Goal: Information Seeking & Learning: Check status

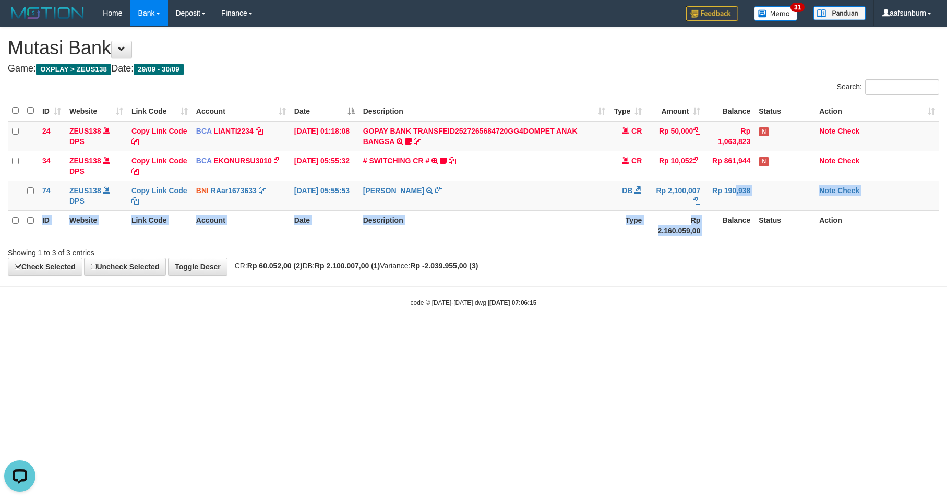
drag, startPoint x: 724, startPoint y: 230, endPoint x: 729, endPoint y: 240, distance: 11.0
click at [725, 234] on table "ID Website Link Code Account Date Description Type Amount Balance Status Action…" at bounding box center [473, 170] width 931 height 139
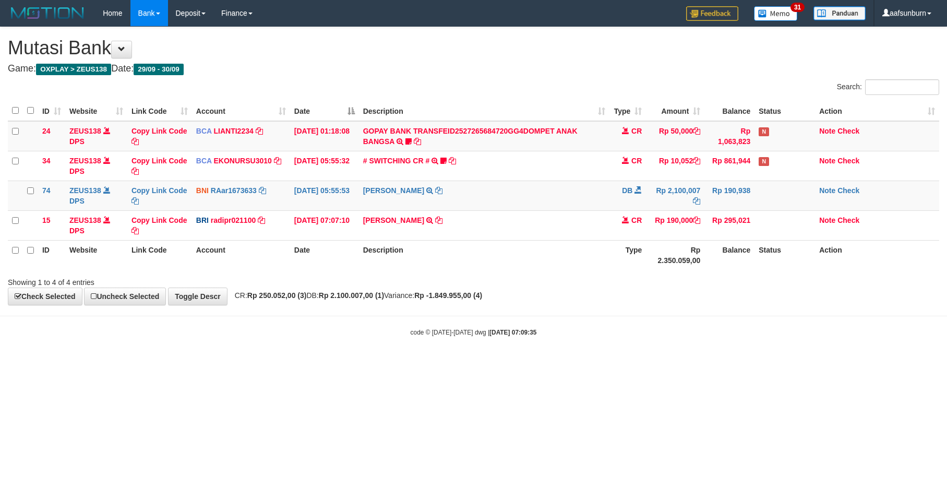
click at [774, 329] on div "code © 2012-2018 dwg | 2025/09/30 07:09:35" at bounding box center [473, 331] width 947 height 10
click at [503, 202] on td "ROBI PERMADI TRANSFER KE ROBI PERMADI" at bounding box center [484, 195] width 251 height 30
click at [719, 325] on body "Toggle navigation Home Bank Account List Load By Website Group [OXPLAY] ZEUS138…" at bounding box center [473, 181] width 947 height 363
click at [645, 295] on div "**********" at bounding box center [473, 165] width 947 height 277
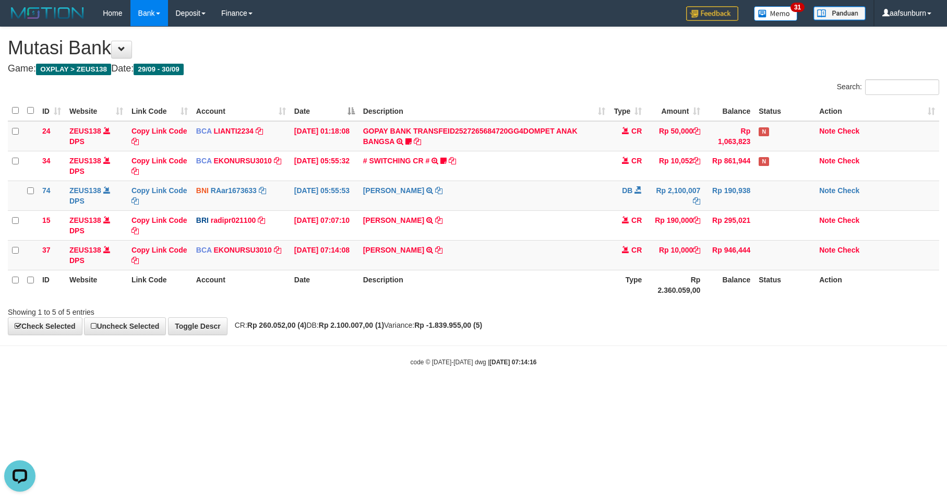
drag, startPoint x: 707, startPoint y: 288, endPoint x: 910, endPoint y: 433, distance: 248.9
click at [708, 289] on th "Balance" at bounding box center [729, 285] width 50 height 30
drag, startPoint x: 731, startPoint y: 363, endPoint x: 737, endPoint y: 371, distance: 9.7
click at [731, 363] on div "code © 2012-2018 dwg | 2025/09/30 07:14:39" at bounding box center [473, 361] width 947 height 10
drag, startPoint x: 606, startPoint y: 343, endPoint x: 600, endPoint y: 343, distance: 6.3
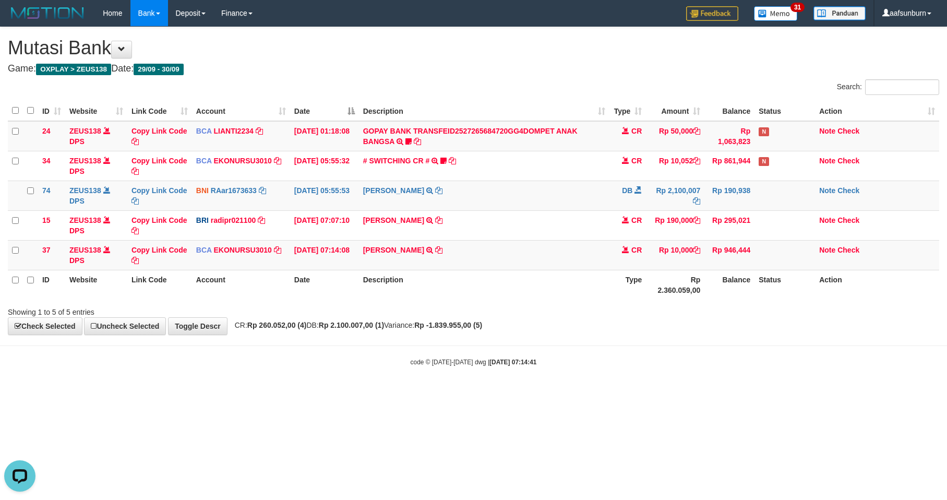
click at [604, 343] on body "Toggle navigation Home Bank Account List Load By Website Group [OXPLAY] ZEUS138…" at bounding box center [473, 196] width 947 height 393
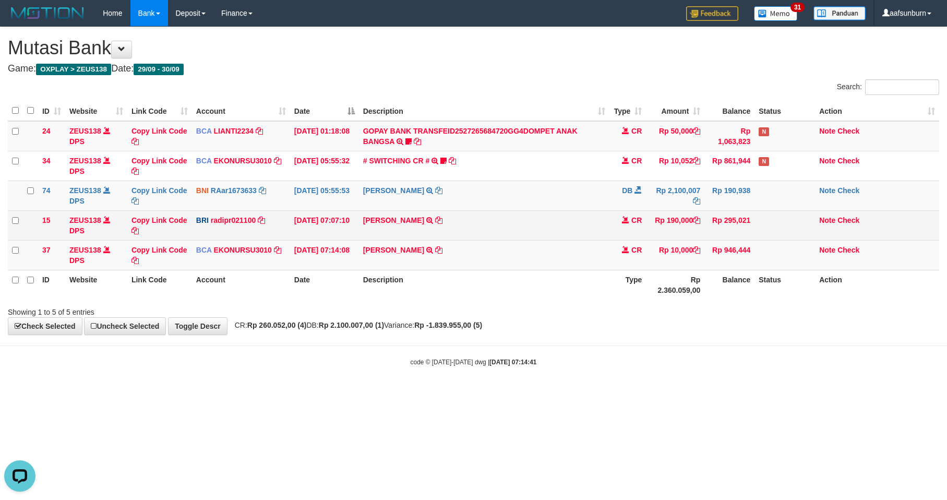
click at [767, 240] on td at bounding box center [784, 225] width 60 height 30
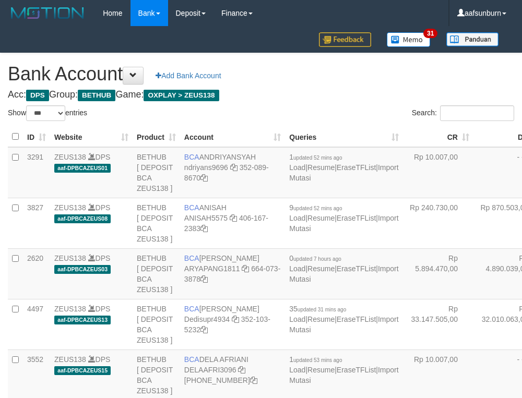
select select "***"
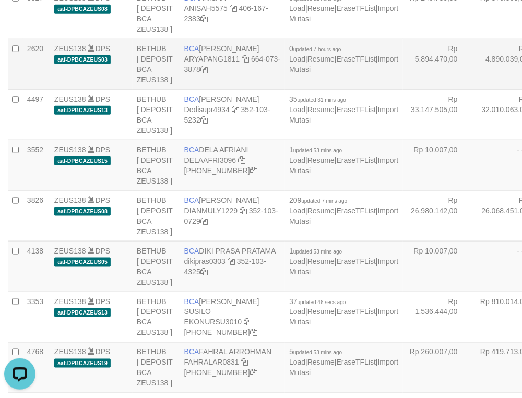
click at [473, 89] on td "Rp 4.890.039,00" at bounding box center [508, 64] width 70 height 51
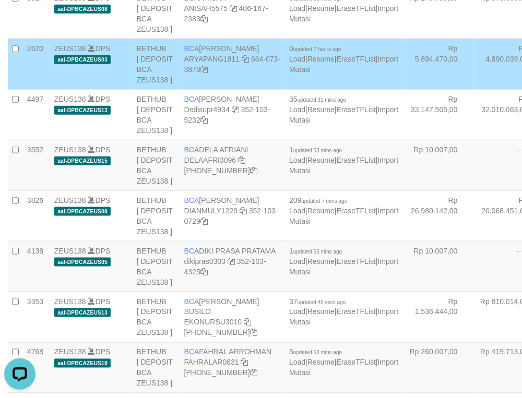
scroll to position [2515, 0]
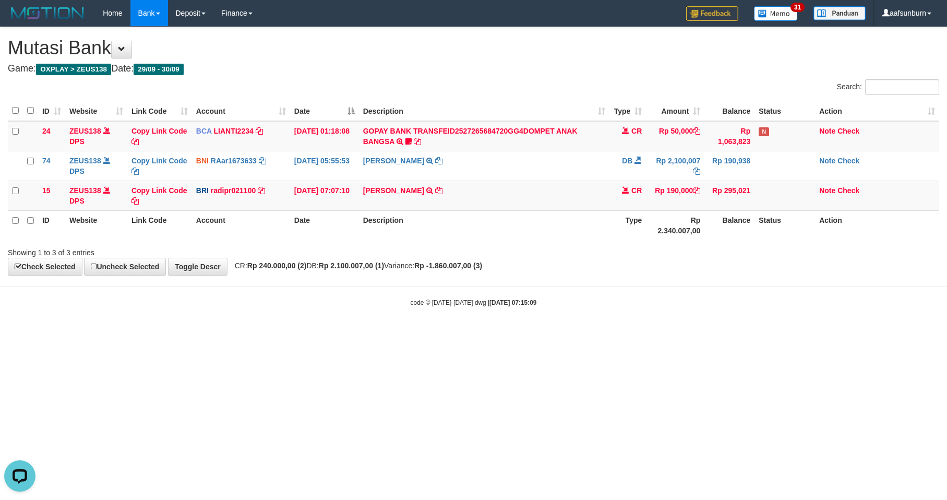
click at [704, 299] on div "code © 2012-2018 dwg | 2025/09/30 07:15:09" at bounding box center [473, 302] width 947 height 10
click at [742, 329] on body "Toggle navigation Home Bank Account List Load By Website Group [OXPLAY] ZEUS138…" at bounding box center [473, 166] width 947 height 333
click at [775, 333] on html "Toggle navigation Home Bank Account List Load By Website Group [OXPLAY] ZEUS138…" at bounding box center [473, 166] width 947 height 333
click at [687, 333] on html "Toggle navigation Home Bank Account List Load By Website Group [OXPLAY] ZEUS138…" at bounding box center [473, 166] width 947 height 333
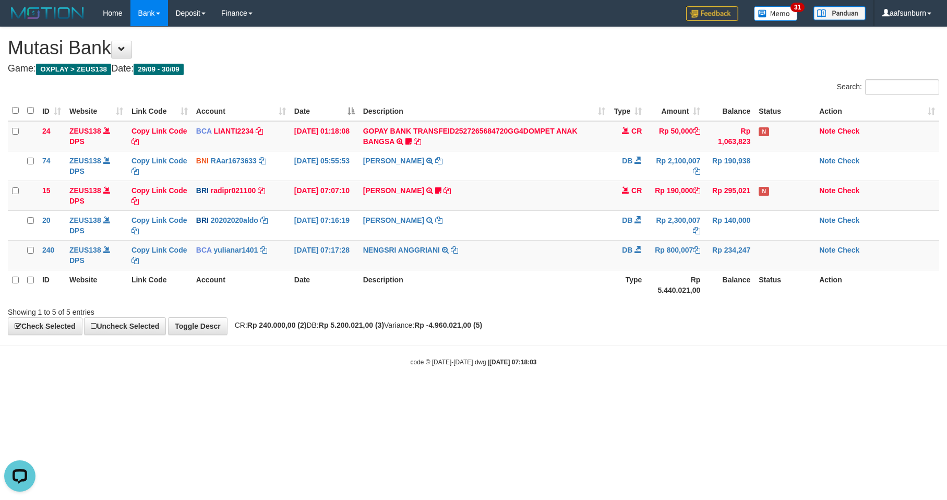
click at [606, 390] on body "Toggle navigation Home Bank Account List Load By Website Group [OXPLAY] ZEUS138…" at bounding box center [473, 196] width 947 height 393
drag, startPoint x: 608, startPoint y: 329, endPoint x: 772, endPoint y: 304, distance: 166.2
click at [678, 318] on div "**********" at bounding box center [473, 180] width 947 height 307
click at [547, 262] on td "NENGSRI ANGGRIANI TRSF E-BANKING DB 3009/FTSCY/WS95031 800007.00NENGSRI ANGGRIA…" at bounding box center [484, 255] width 251 height 30
click at [549, 262] on td "NENGSRI ANGGRIANI TRSF E-BANKING DB 3009/FTSCY/WS95031 800007.00NENGSRI ANGGRIA…" at bounding box center [484, 255] width 251 height 30
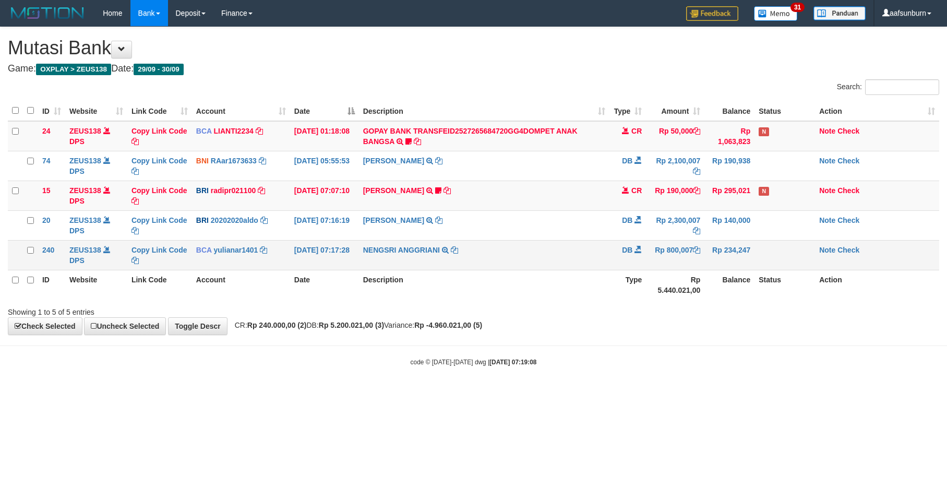
drag, startPoint x: 0, startPoint y: 0, endPoint x: 554, endPoint y: 269, distance: 615.8
click at [554, 269] on td "NENGSRI ANGGRIANI TRSF E-BANKING DB 3009/FTSCY/WS95031 800007.00NENGSRI ANGGRIA…" at bounding box center [484, 255] width 251 height 30
drag, startPoint x: 441, startPoint y: 362, endPoint x: 506, endPoint y: 363, distance: 64.7
click at [488, 363] on small "code © 2012-2018 dwg | 2025/09/30 07:19:12" at bounding box center [473, 361] width 126 height 7
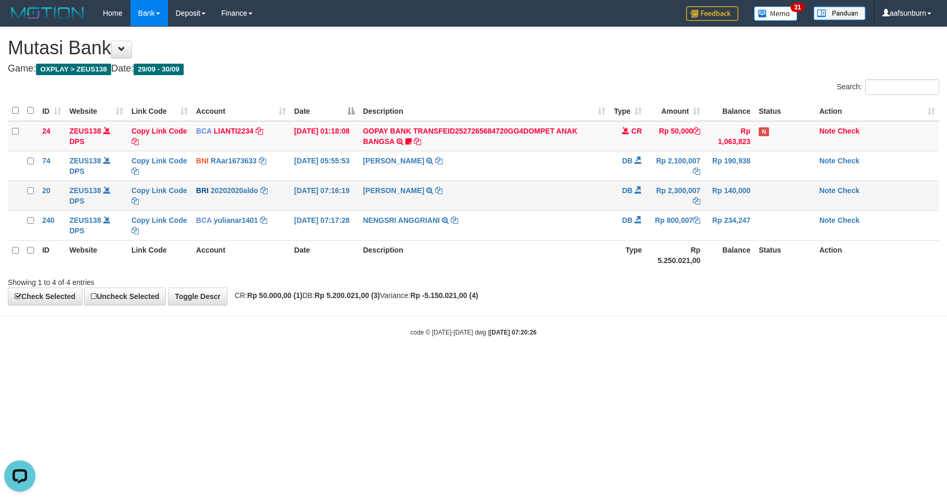
drag, startPoint x: 595, startPoint y: 409, endPoint x: 631, endPoint y: 191, distance: 220.4
click at [616, 240] on html "Toggle navigation Home Bank Account List Load By Website Group [OXPLAY] ZEUS138…" at bounding box center [473, 181] width 947 height 363
drag, startPoint x: 582, startPoint y: 277, endPoint x: 607, endPoint y: 266, distance: 27.5
click at [582, 277] on div "Showing 1 to 4 of 4 entries" at bounding box center [473, 280] width 947 height 15
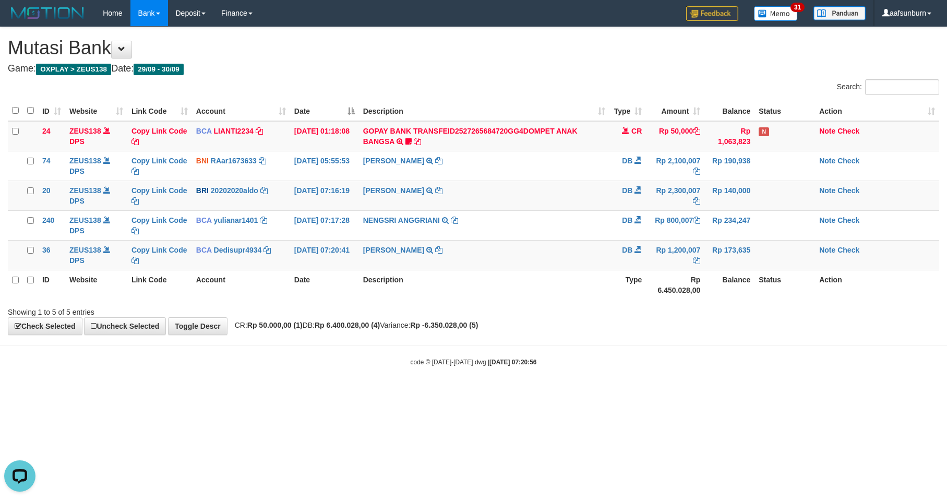
drag, startPoint x: 662, startPoint y: 335, endPoint x: 665, endPoint y: 344, distance: 9.6
click at [666, 344] on body "Toggle navigation Home Bank Account List Load By Website Group [OXPLAY] ZEUS138…" at bounding box center [473, 196] width 947 height 393
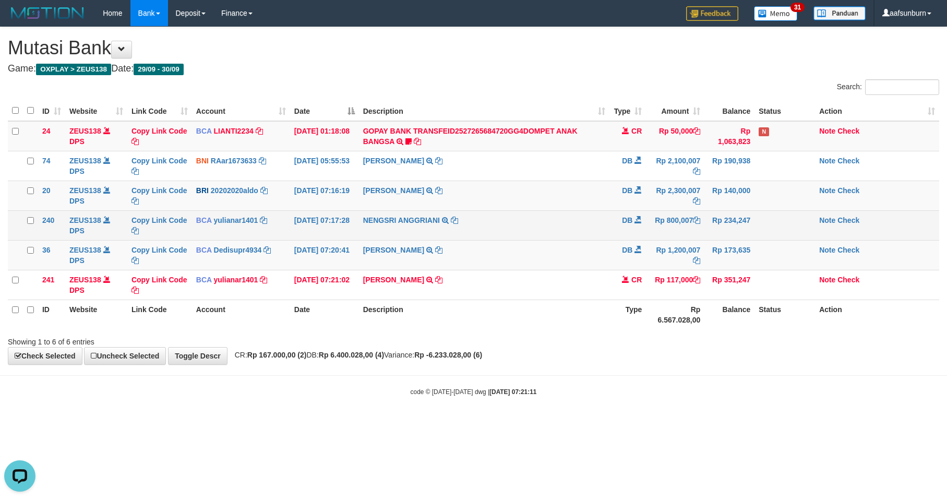
click at [524, 230] on td "NENGSRI ANGGRIANI TRSF E-BANKING DB 3009/FTSCY/WS95031 800007.00NENGSRI ANGGRIA…" at bounding box center [484, 225] width 251 height 30
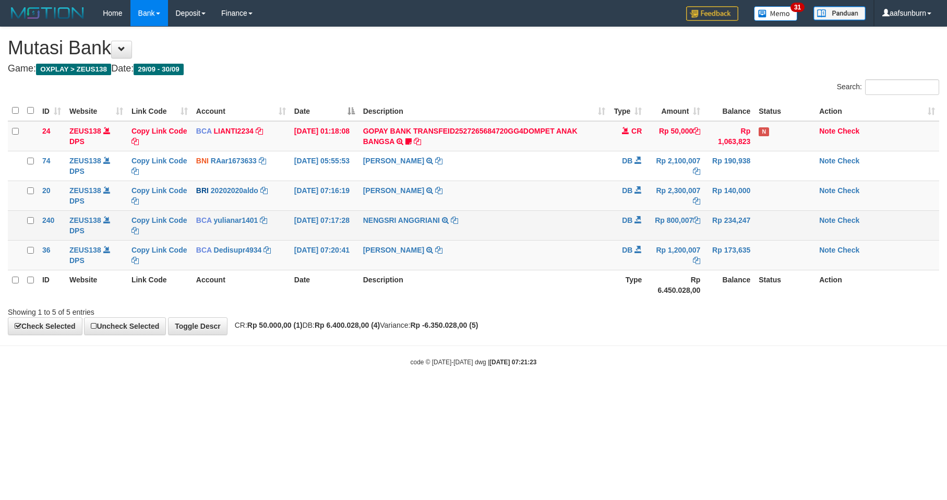
drag, startPoint x: 0, startPoint y: 0, endPoint x: 569, endPoint y: 233, distance: 615.4
click at [569, 233] on td "NENGSRI ANGGRIANI TRSF E-BANKING DB 3009/FTSCY/WS95031 800007.00NENGSRI ANGGRIA…" at bounding box center [484, 225] width 251 height 30
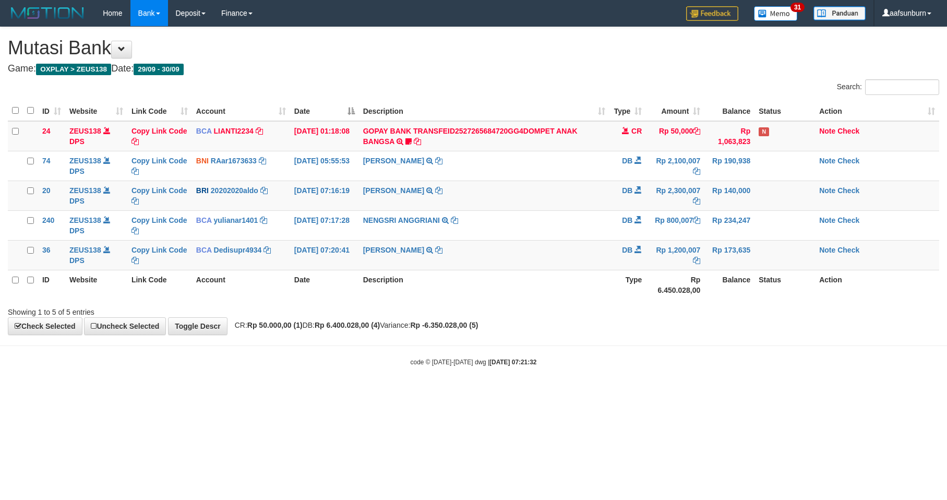
click at [745, 211] on td "Rp 234,247" at bounding box center [729, 225] width 50 height 30
drag, startPoint x: 728, startPoint y: 415, endPoint x: 736, endPoint y: 421, distance: 10.0
click at [736, 393] on html "Toggle navigation Home Bank Account List Load By Website Group [OXPLAY] ZEUS138…" at bounding box center [473, 196] width 947 height 393
click at [661, 393] on html "Toggle navigation Home Bank Account List Load By Website Group [OXPLAY] ZEUS138…" at bounding box center [473, 196] width 947 height 393
click at [670, 393] on html "Toggle navigation Home Bank Account List Load By Website Group [OXPLAY] ZEUS138…" at bounding box center [473, 196] width 947 height 393
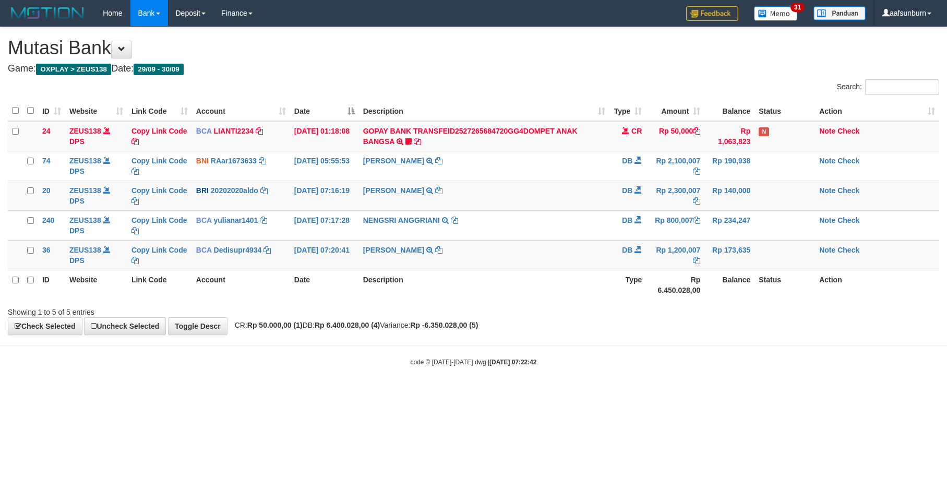
click at [670, 393] on html "Toggle navigation Home Bank Account List Load By Website Group [OXPLAY] ZEUS138…" at bounding box center [473, 196] width 947 height 393
click at [650, 369] on body "Toggle navigation Home Bank Account List Load By Website Group [OXPLAY] ZEUS138…" at bounding box center [473, 196] width 947 height 393
click at [268, 344] on body "Toggle navigation Home Bank Account List Load By Website Group [OXPLAY] ZEUS138…" at bounding box center [473, 196] width 947 height 393
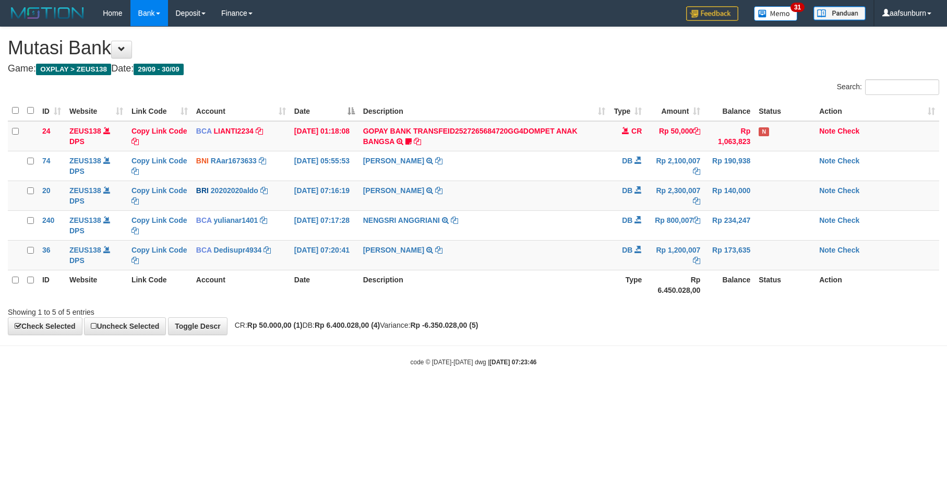
click at [266, 344] on body "Toggle navigation Home Bank Account List Load By Website Group [OXPLAY] ZEUS138…" at bounding box center [473, 196] width 947 height 393
drag, startPoint x: 288, startPoint y: 302, endPoint x: 482, endPoint y: 334, distance: 196.1
click at [293, 302] on div "ID Website Link Code Account Date Description Type Amount Balance Status Action…" at bounding box center [473, 200] width 947 height 205
drag, startPoint x: 590, startPoint y: 297, endPoint x: 640, endPoint y: 298, distance: 50.1
click at [608, 297] on th "Description" at bounding box center [484, 285] width 251 height 30
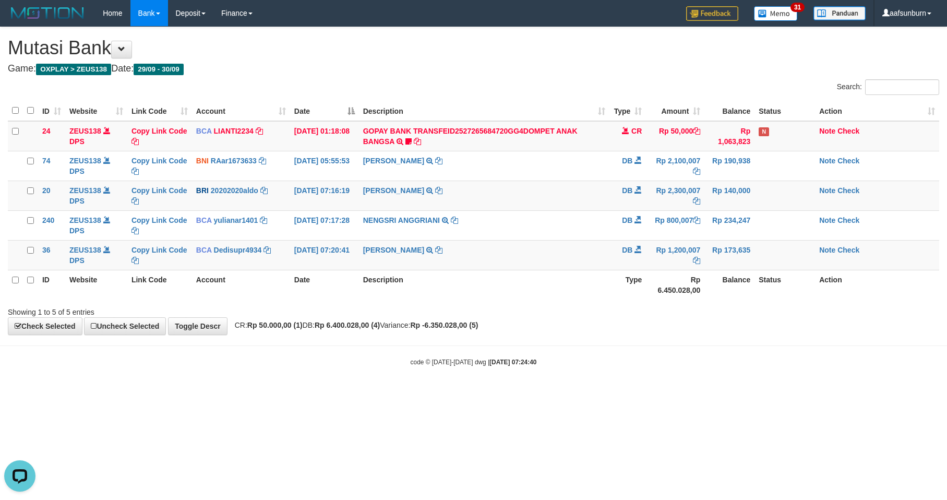
click at [603, 359] on div "code © 2012-2018 dwg | 2025/09/30 07:24:40" at bounding box center [473, 361] width 947 height 10
drag, startPoint x: 508, startPoint y: 373, endPoint x: 363, endPoint y: 446, distance: 162.8
drag, startPoint x: 363, startPoint y: 446, endPoint x: 326, endPoint y: 496, distance: 62.3
click at [326, 393] on html "Toggle navigation Home Bank Account List Load By Website Group [OXPLAY] ZEUS138…" at bounding box center [473, 196] width 947 height 393
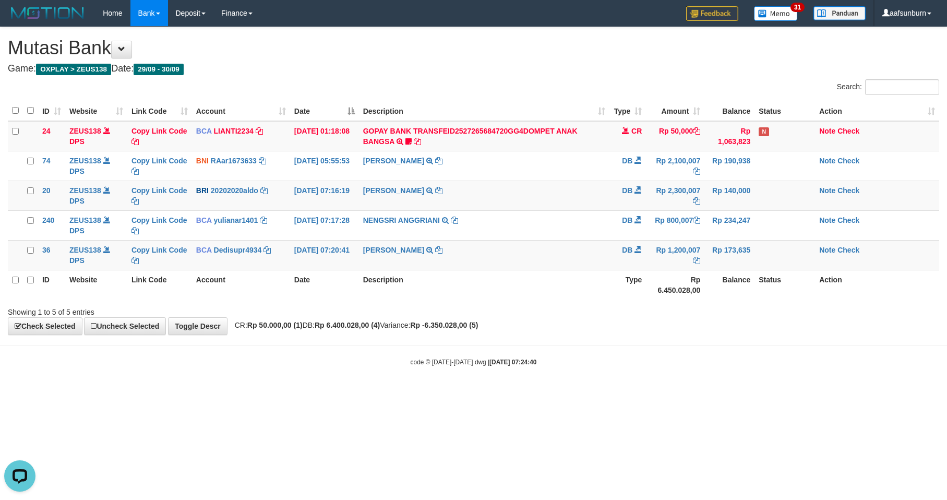
click at [507, 345] on body "Toggle navigation Home Bank Account List Load By Website Group [OXPLAY] ZEUS138…" at bounding box center [473, 196] width 947 height 393
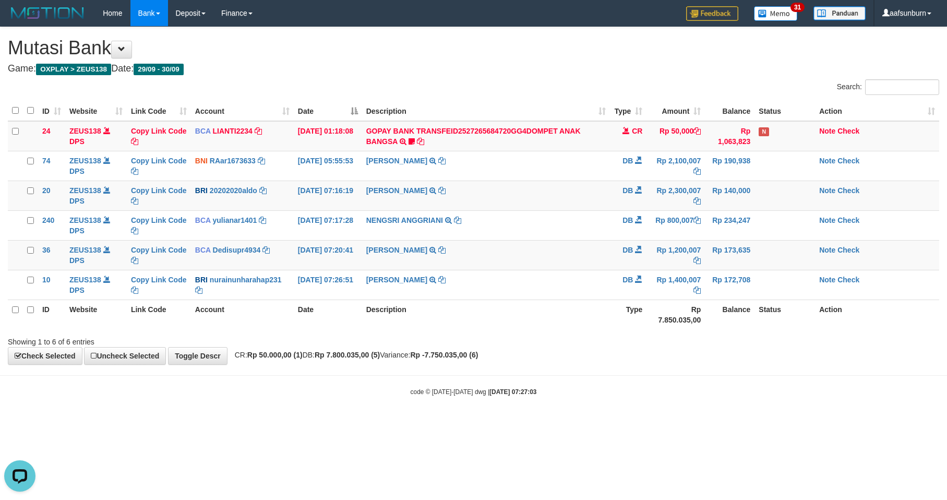
click at [486, 352] on div "**********" at bounding box center [473, 195] width 947 height 337
drag, startPoint x: 531, startPoint y: 342, endPoint x: 675, endPoint y: 322, distance: 145.2
click at [617, 329] on div "Search: ID Website Link Code Account Date Description Type Amount Balance Statu…" at bounding box center [473, 213] width 931 height 268
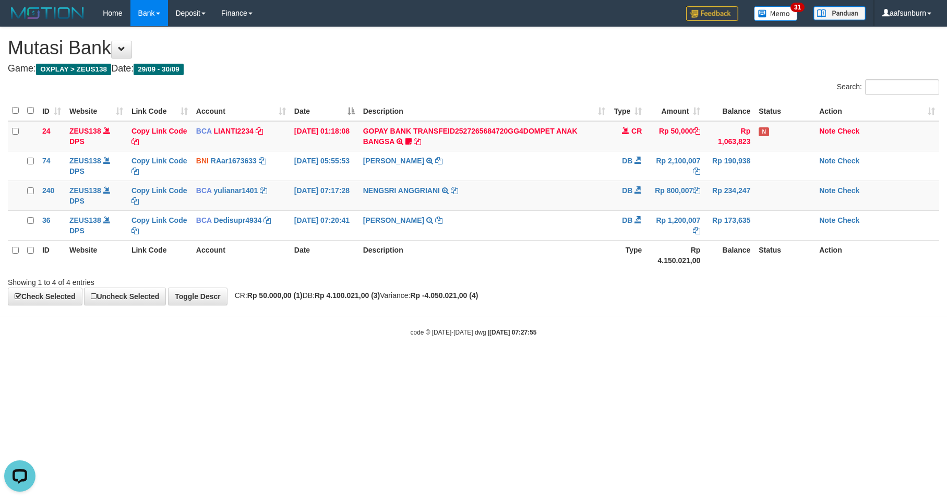
click at [612, 298] on div "**********" at bounding box center [473, 165] width 947 height 277
drag, startPoint x: 476, startPoint y: 326, endPoint x: 430, endPoint y: 342, distance: 48.0
click at [430, 342] on body "Toggle navigation Home Bank Account List Load By Website Group [OXPLAY] ZEUS138…" at bounding box center [473, 181] width 947 height 363
drag, startPoint x: 328, startPoint y: 357, endPoint x: 327, endPoint y: 368, distance: 11.0
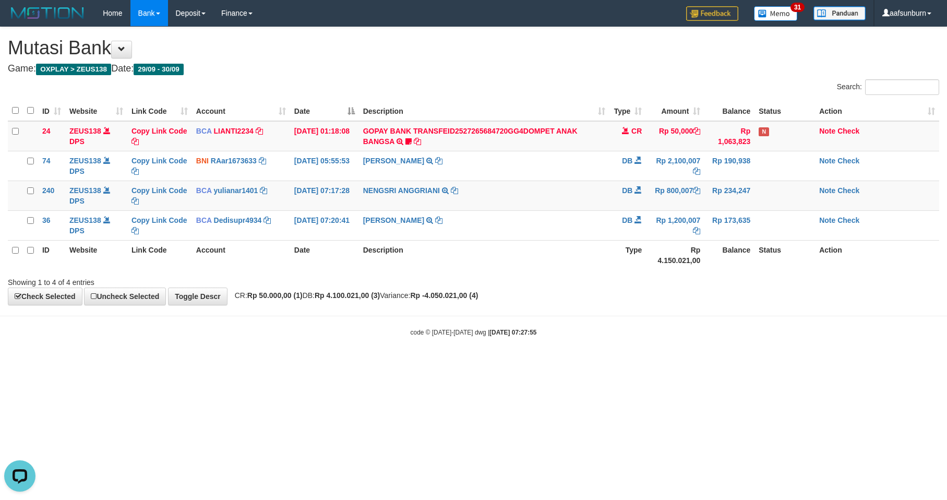
click at [328, 363] on html "Toggle navigation Home Bank Account List Load By Website Group [OXPLAY] ZEUS138…" at bounding box center [473, 181] width 947 height 363
click at [301, 356] on body "Toggle navigation Home Bank Account List Load By Website Group [OXPLAY] ZEUS138…" at bounding box center [473, 181] width 947 height 363
click at [298, 362] on body "Toggle navigation Home Bank Account List Load By Website Group [OXPLAY] ZEUS138…" at bounding box center [473, 181] width 947 height 363
drag, startPoint x: 340, startPoint y: 298, endPoint x: 439, endPoint y: 279, distance: 100.8
click at [390, 288] on div "**********" at bounding box center [473, 165] width 947 height 277
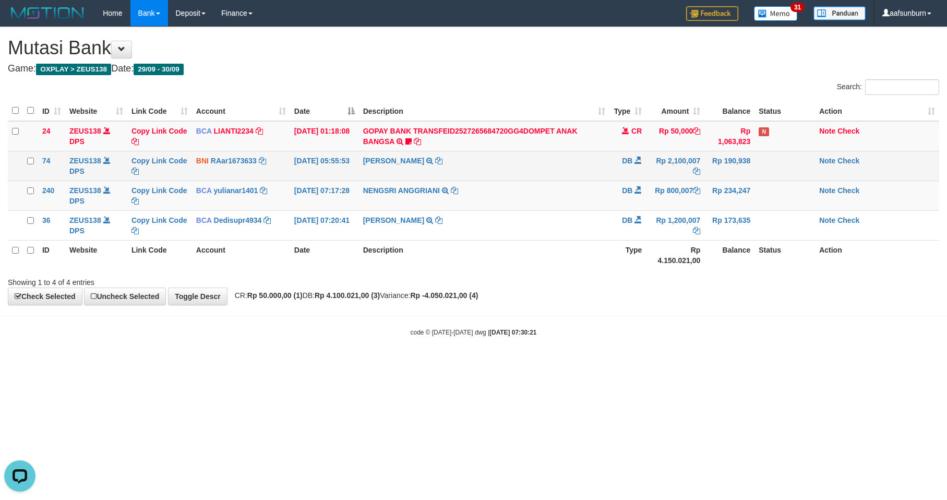
drag, startPoint x: 684, startPoint y: 164, endPoint x: 679, endPoint y: 163, distance: 5.3
click at [679, 163] on td "Rp 2,100,007" at bounding box center [675, 166] width 58 height 30
click at [671, 162] on td "Rp 2,100,007" at bounding box center [675, 166] width 58 height 30
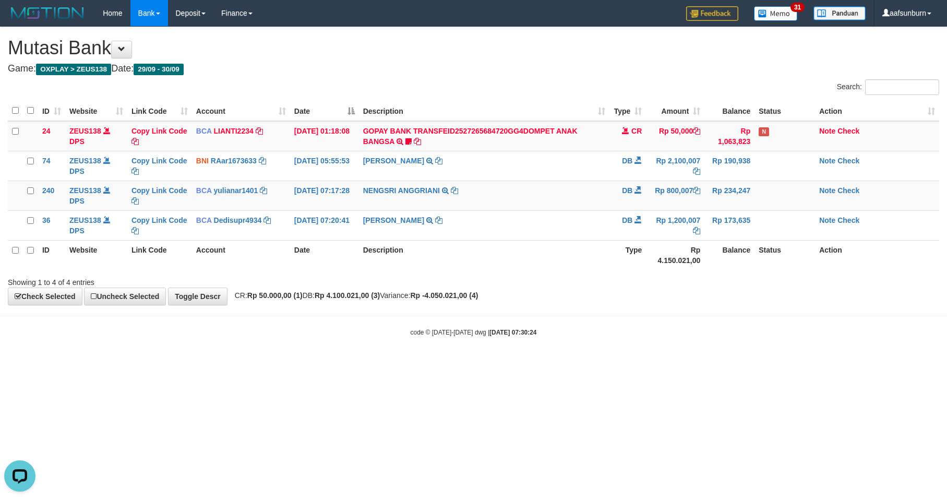
click at [282, 260] on th "Account" at bounding box center [241, 255] width 98 height 30
click at [279, 259] on th "Account" at bounding box center [241, 255] width 98 height 30
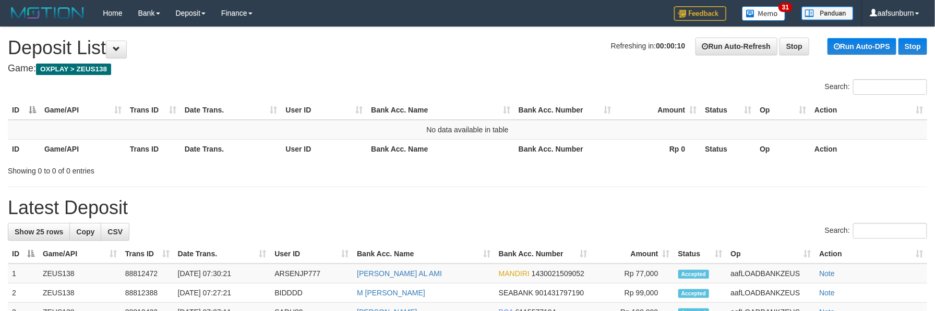
click at [732, 154] on th "Status" at bounding box center [727, 148] width 55 height 19
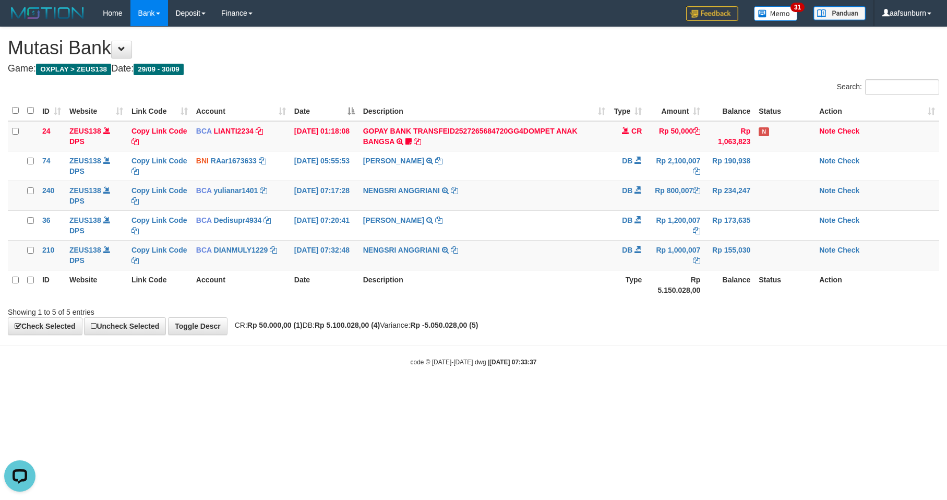
click at [634, 341] on body "Toggle navigation Home Bank Account List Load By Website Group [OXPLAY] ZEUS138…" at bounding box center [473, 196] width 947 height 393
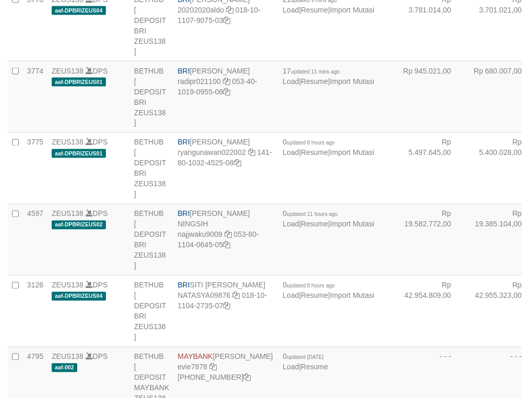
select select "***"
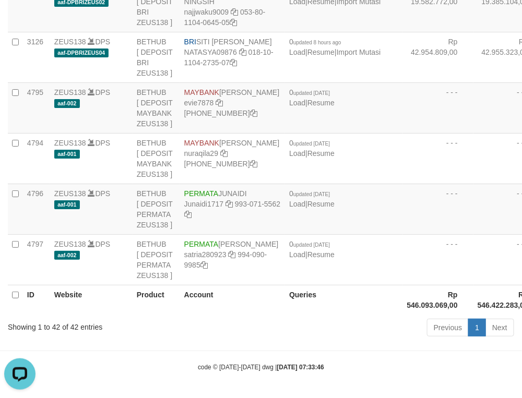
drag, startPoint x: 404, startPoint y: 168, endPoint x: 347, endPoint y: 173, distance: 57.0
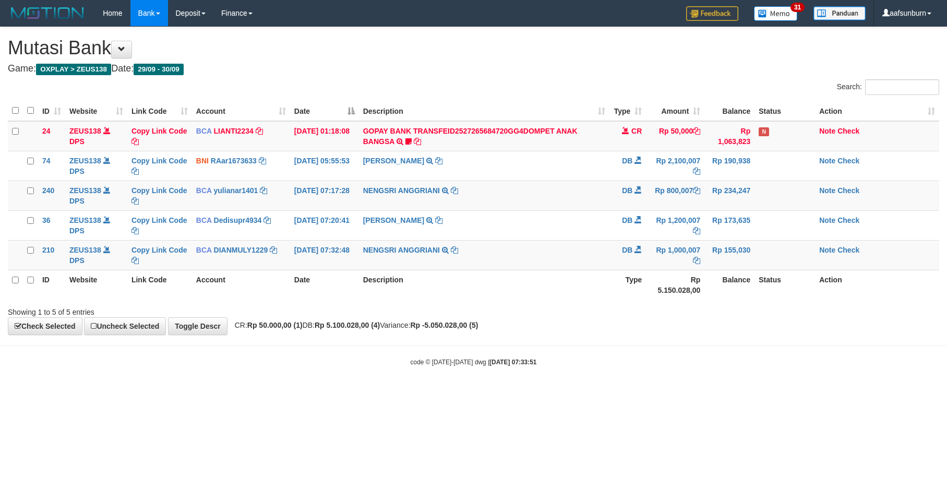
click at [634, 341] on body "Toggle navigation Home Bank Account List Load By Website Group [OXPLAY] ZEUS138…" at bounding box center [473, 196] width 947 height 393
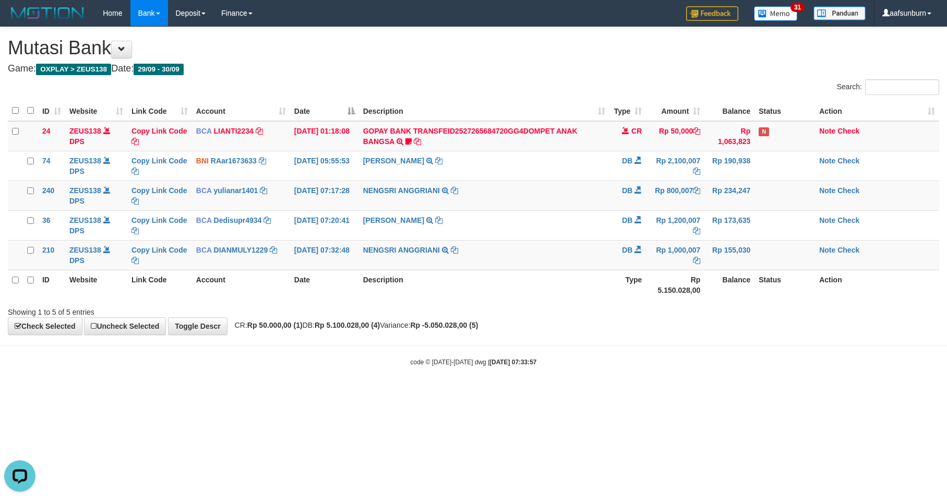
click at [578, 329] on div "**********" at bounding box center [473, 180] width 947 height 307
click at [705, 365] on div "code © 2012-2018 dwg | 2025/09/30 07:34:12" at bounding box center [473, 361] width 947 height 10
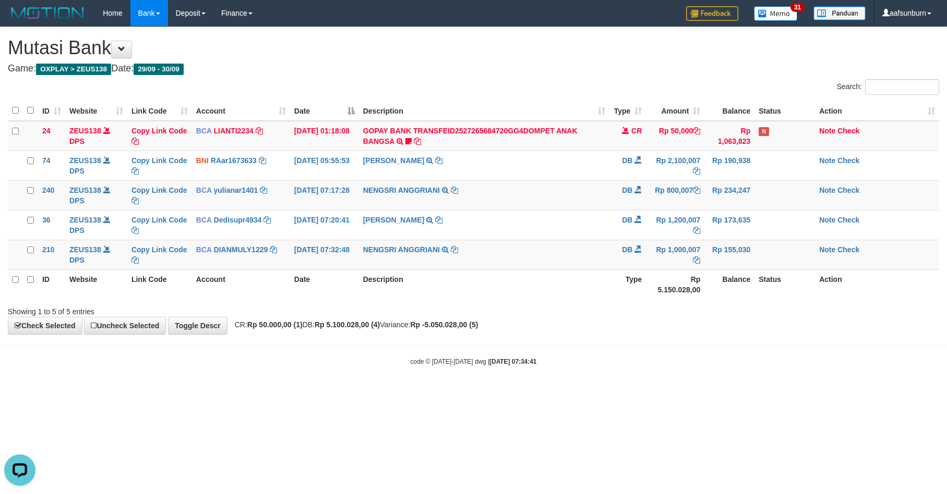
drag, startPoint x: 626, startPoint y: 420, endPoint x: 648, endPoint y: 420, distance: 21.4
click at [633, 393] on html "Toggle navigation Home Bank Account List Load By Website Group [OXPLAY] ZEUS138…" at bounding box center [473, 196] width 947 height 393
click at [592, 393] on html "Toggle navigation Home Bank Account List Load By Website Group [OXPLAY] ZEUS138…" at bounding box center [473, 196] width 947 height 393
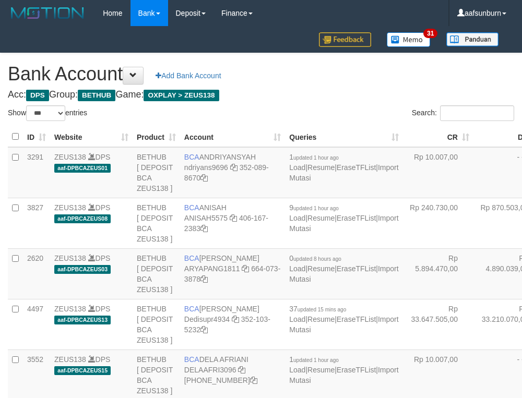
select select "***"
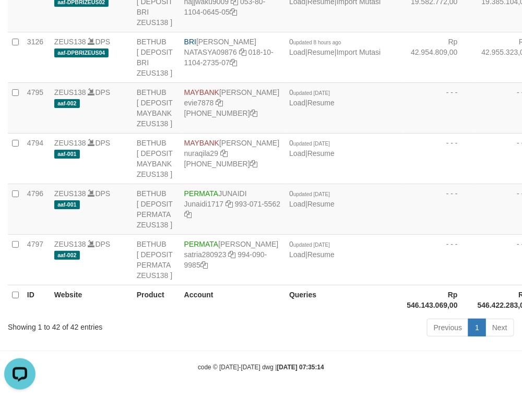
drag, startPoint x: 398, startPoint y: 160, endPoint x: 387, endPoint y: 160, distance: 11.0
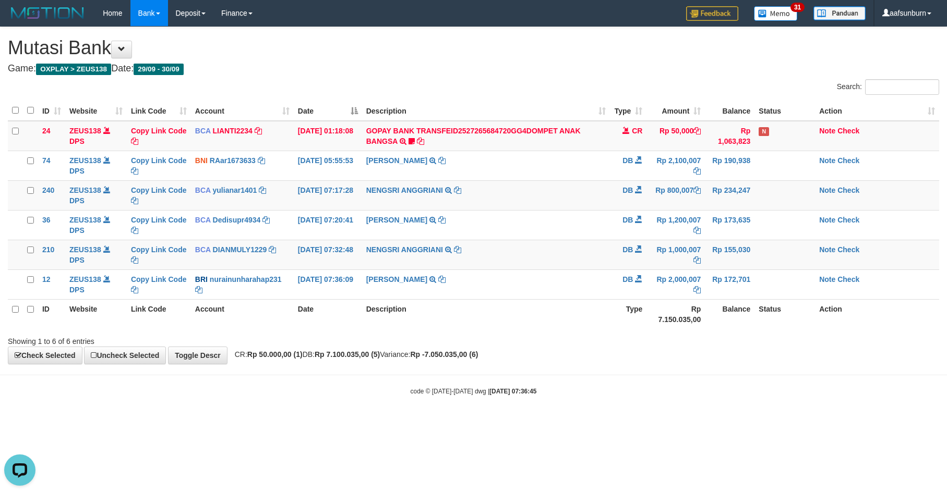
click at [717, 422] on html "Toggle navigation Home Bank Account List Load By Website Group [OXPLAY] ZEUS138…" at bounding box center [473, 211] width 947 height 422
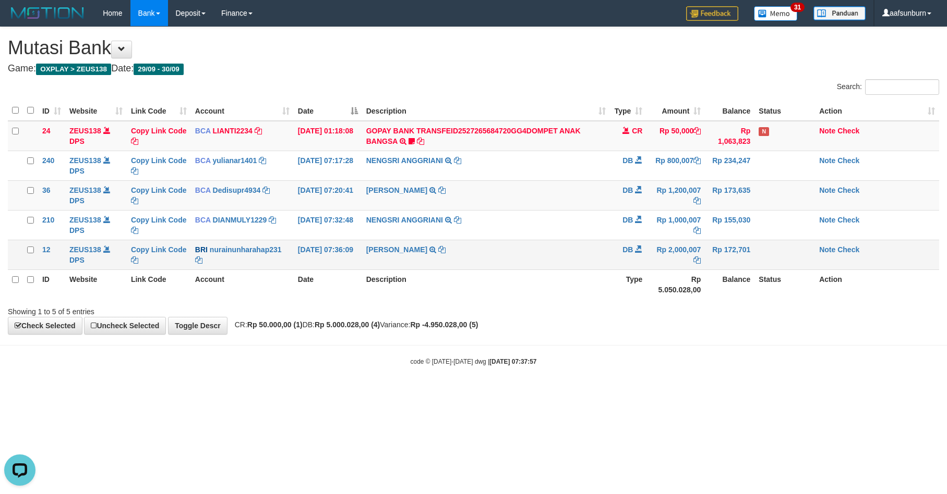
click at [653, 260] on td "Rp 2,000,007" at bounding box center [675, 255] width 58 height 30
click at [741, 365] on div "code © 2012-2018 dwg | 2025/09/30 07:38:03" at bounding box center [473, 361] width 947 height 10
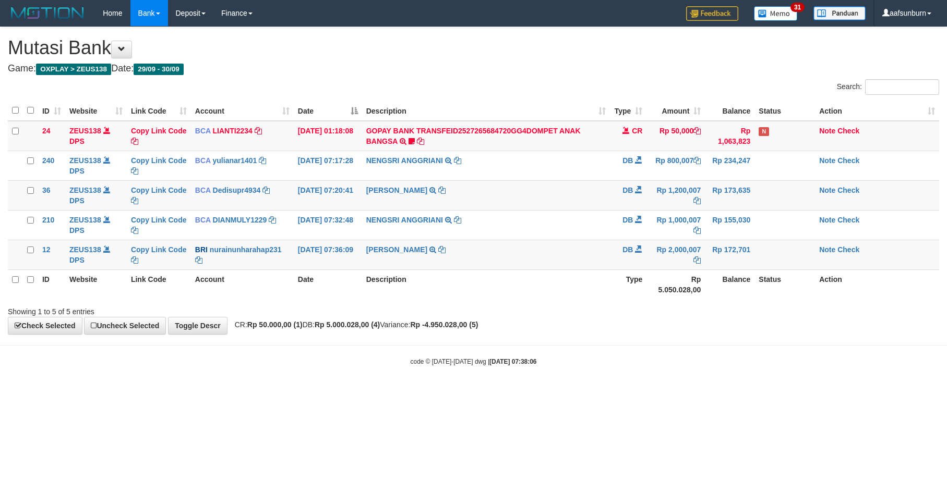
click at [764, 366] on div "code © [DATE]-[DATE] dwg | [DATE] 07:38:06" at bounding box center [473, 361] width 947 height 10
click at [734, 353] on body "Toggle navigation Home Bank Account List Load By Website Group [OXPLAY] ZEUS138…" at bounding box center [473, 196] width 947 height 393
click at [825, 381] on body "Toggle navigation Home Bank Account List Load By Website Group [OXPLAY] ZEUS138…" at bounding box center [473, 196] width 947 height 393
drag, startPoint x: 690, startPoint y: 351, endPoint x: 662, endPoint y: 342, distance: 29.7
click at [674, 343] on body "Toggle navigation Home Bank Account List Load By Website Group [OXPLAY] ZEUS138…" at bounding box center [473, 196] width 947 height 393
